Goal: Task Accomplishment & Management: Use online tool/utility

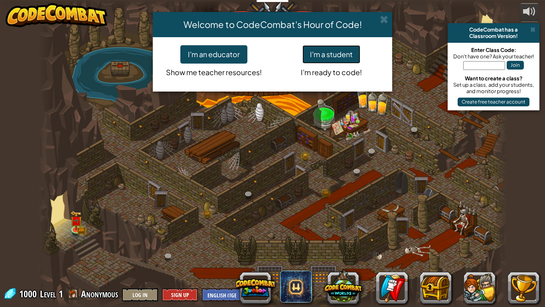
click at [325, 52] on button "I'm a student" at bounding box center [332, 54] width 58 height 18
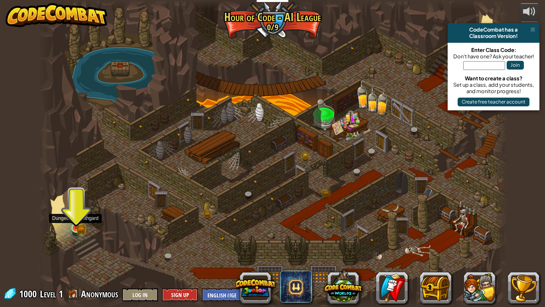
click at [74, 224] on img at bounding box center [76, 215] width 12 height 26
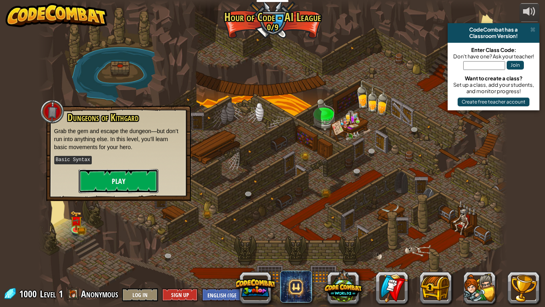
click at [108, 174] on button "Play" at bounding box center [119, 181] width 80 height 24
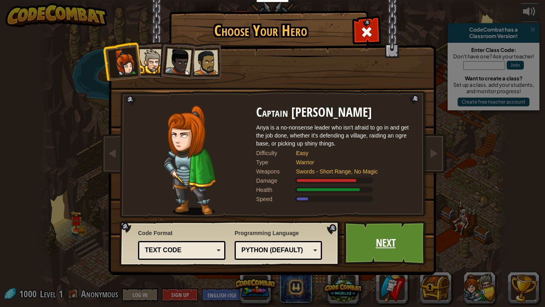
click at [389, 239] on link "Next" at bounding box center [385, 243] width 83 height 44
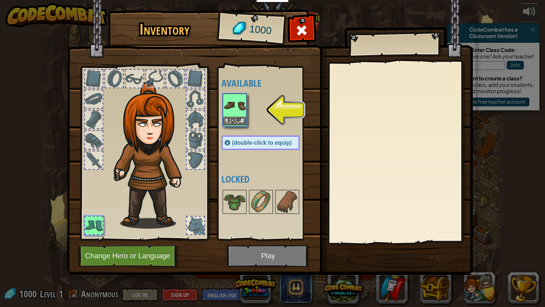
click at [246, 114] on div "Equip" at bounding box center [235, 109] width 24 height 33
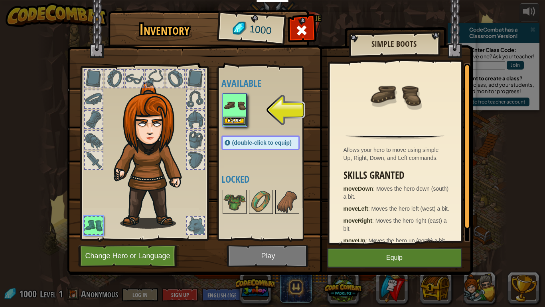
click at [246, 114] on div "Equip" at bounding box center [235, 109] width 24 height 33
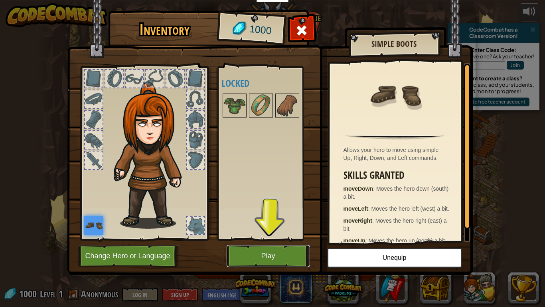
click at [278, 254] on button "Play" at bounding box center [268, 256] width 83 height 22
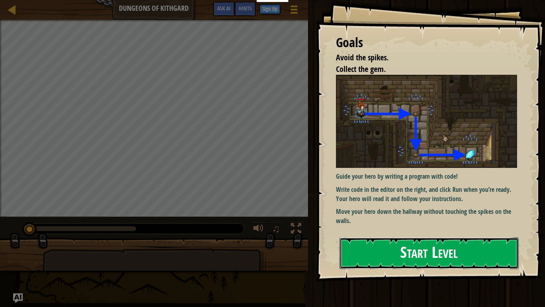
click at [384, 266] on button "Start Level" at bounding box center [429, 253] width 179 height 32
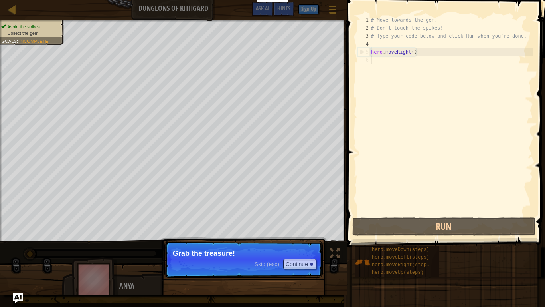
click at [226, 255] on p "Grab the treasure!" at bounding box center [244, 253] width 142 height 8
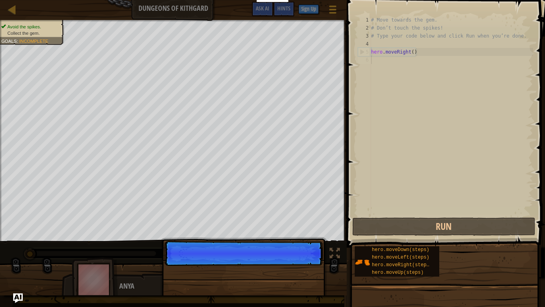
scroll to position [4, 0]
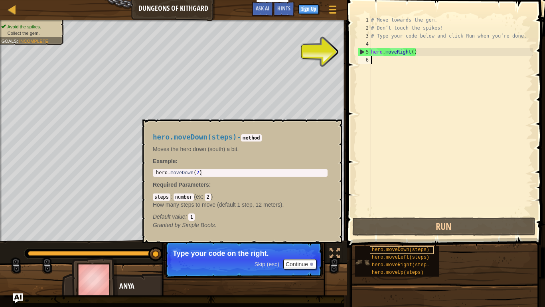
click at [394, 252] on span "hero.moveDown(steps)" at bounding box center [400, 250] width 57 height 6
click at [388, 62] on div "# Move towards the gem. # Don’t touch the spikes! # Type your code below and cl…" at bounding box center [452, 124] width 164 height 216
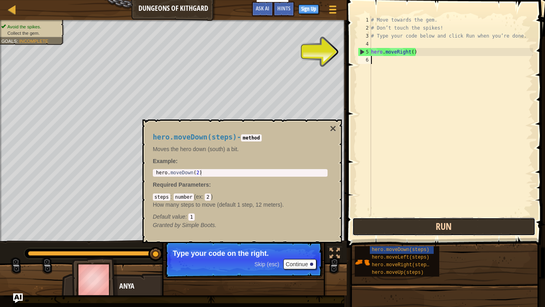
click at [383, 226] on button "Run" at bounding box center [444, 226] width 183 height 18
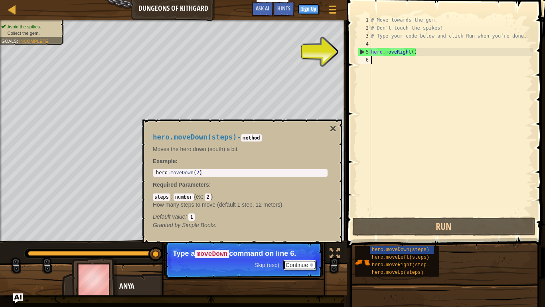
click at [294, 262] on button "Continue" at bounding box center [299, 265] width 33 height 10
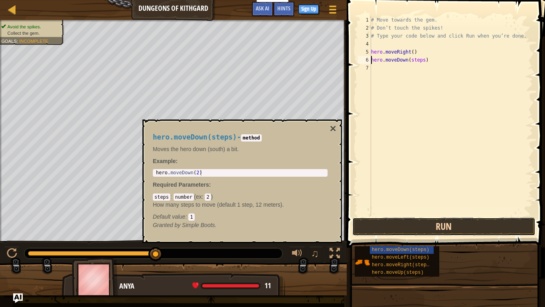
click at [410, 226] on button "Run" at bounding box center [444, 226] width 183 height 18
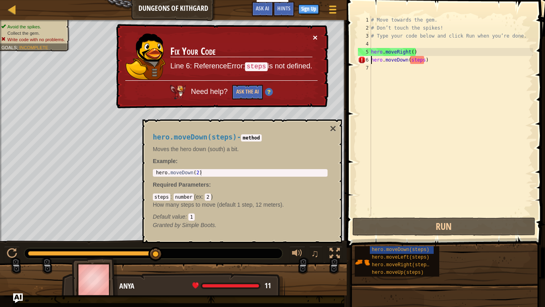
click at [317, 36] on button "×" at bounding box center [315, 37] width 5 height 8
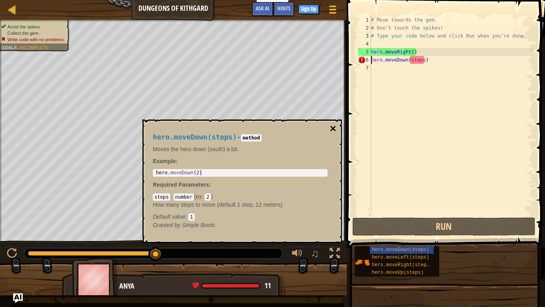
click at [334, 125] on button "×" at bounding box center [333, 128] width 6 height 11
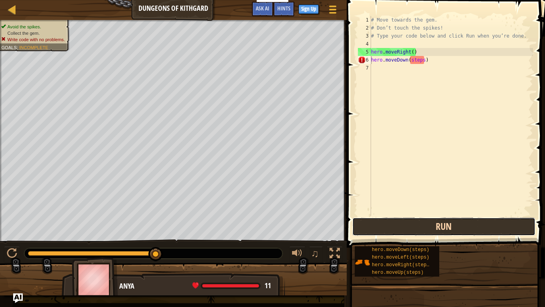
click at [390, 220] on button "Run" at bounding box center [444, 226] width 183 height 18
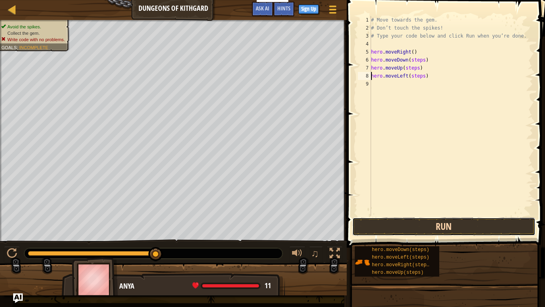
click at [406, 230] on button "Run" at bounding box center [444, 226] width 183 height 18
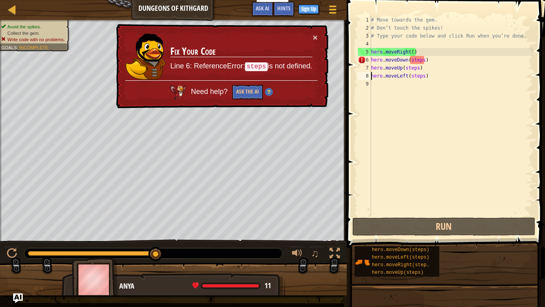
click at [449, 61] on div "# Move towards the gem. # Don’t touch the spikes! # Type your code below and cl…" at bounding box center [452, 124] width 164 height 216
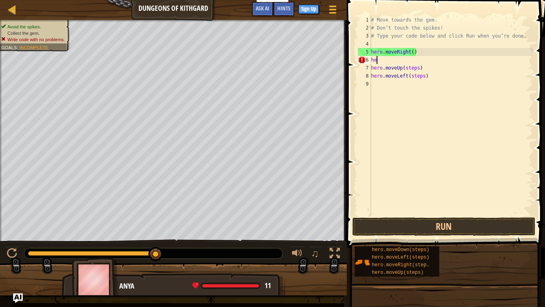
type textarea "h"
